Goal: Find specific page/section: Locate item on page

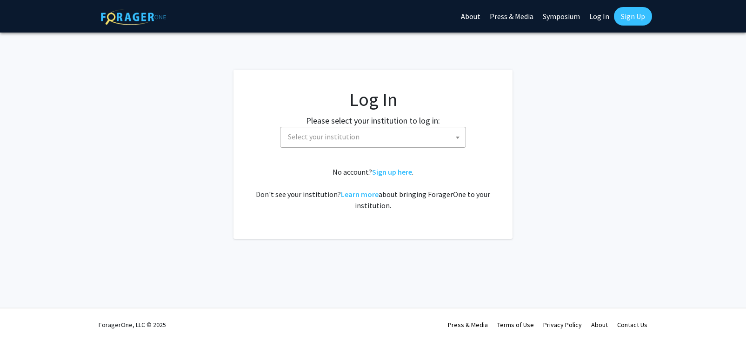
select select
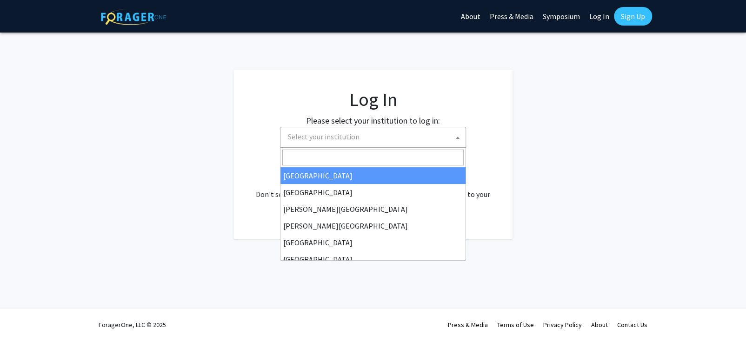
click at [370, 138] on span "Select your institution" at bounding box center [374, 136] width 181 height 19
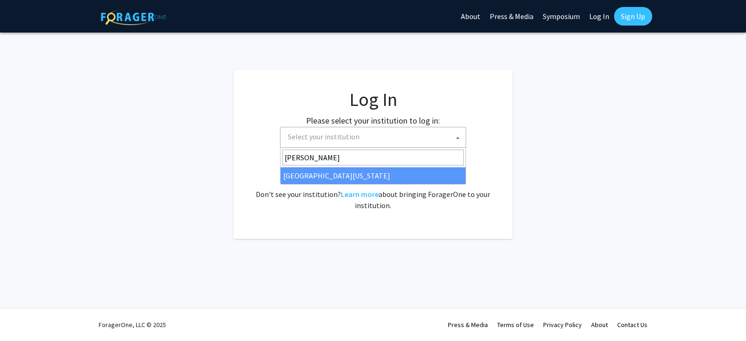
type input "maryl"
select select "31"
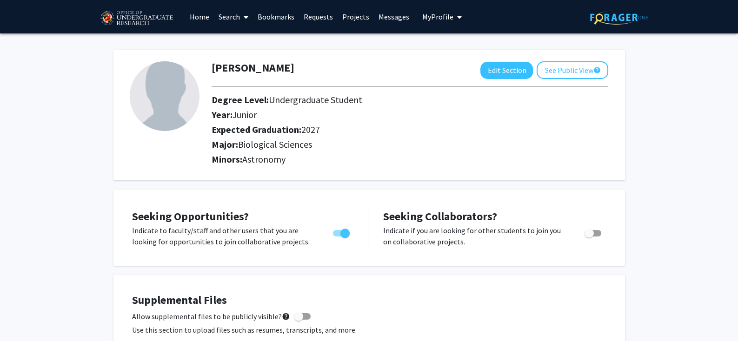
click at [192, 14] on link "Home" at bounding box center [199, 16] width 29 height 33
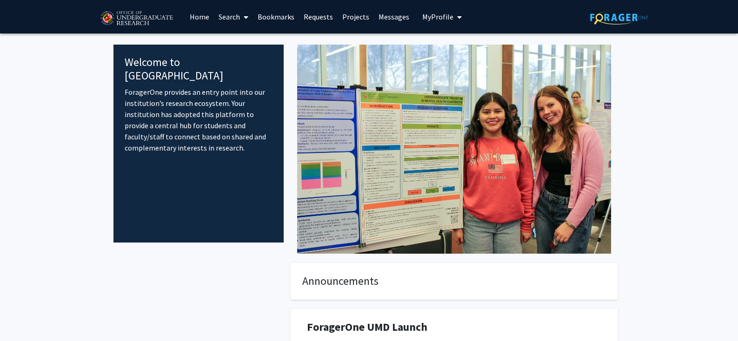
click at [271, 13] on link "Bookmarks" at bounding box center [276, 16] width 46 height 33
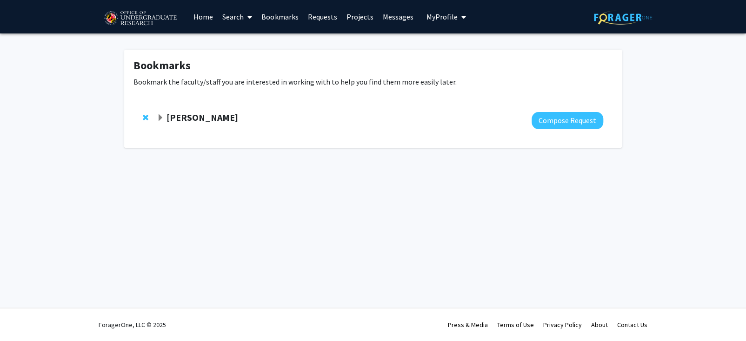
click at [230, 120] on strong "[PERSON_NAME]" at bounding box center [202, 118] width 72 height 12
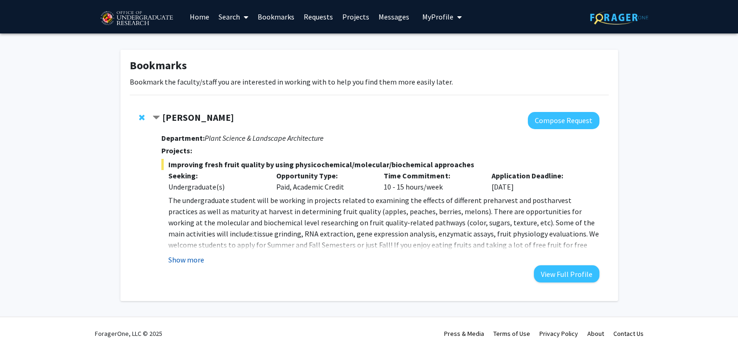
click at [192, 257] on button "Show more" at bounding box center [186, 259] width 36 height 11
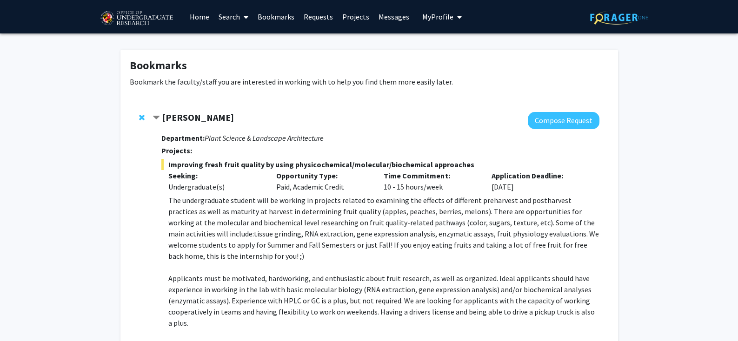
scroll to position [62, 0]
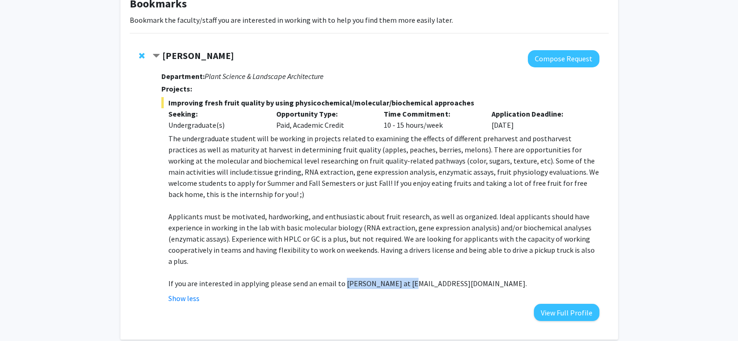
drag, startPoint x: 341, startPoint y: 282, endPoint x: 402, endPoint y: 283, distance: 60.9
click at [402, 283] on span "If you are interested in applying please send an email to [PERSON_NAME] at [EMA…" at bounding box center [347, 283] width 358 height 9
copy span "[PERSON_NAME]"
click at [298, 229] on span "Applicants must be motivated, hardworking, and enthusiastic about fruit researc…" at bounding box center [381, 239] width 426 height 54
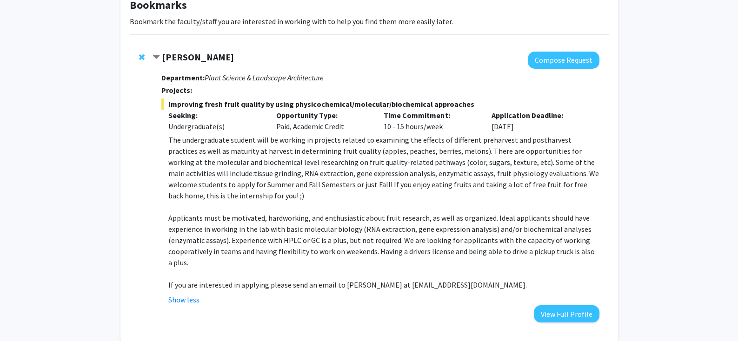
scroll to position [47, 0]
